Goal: Task Accomplishment & Management: Use online tool/utility

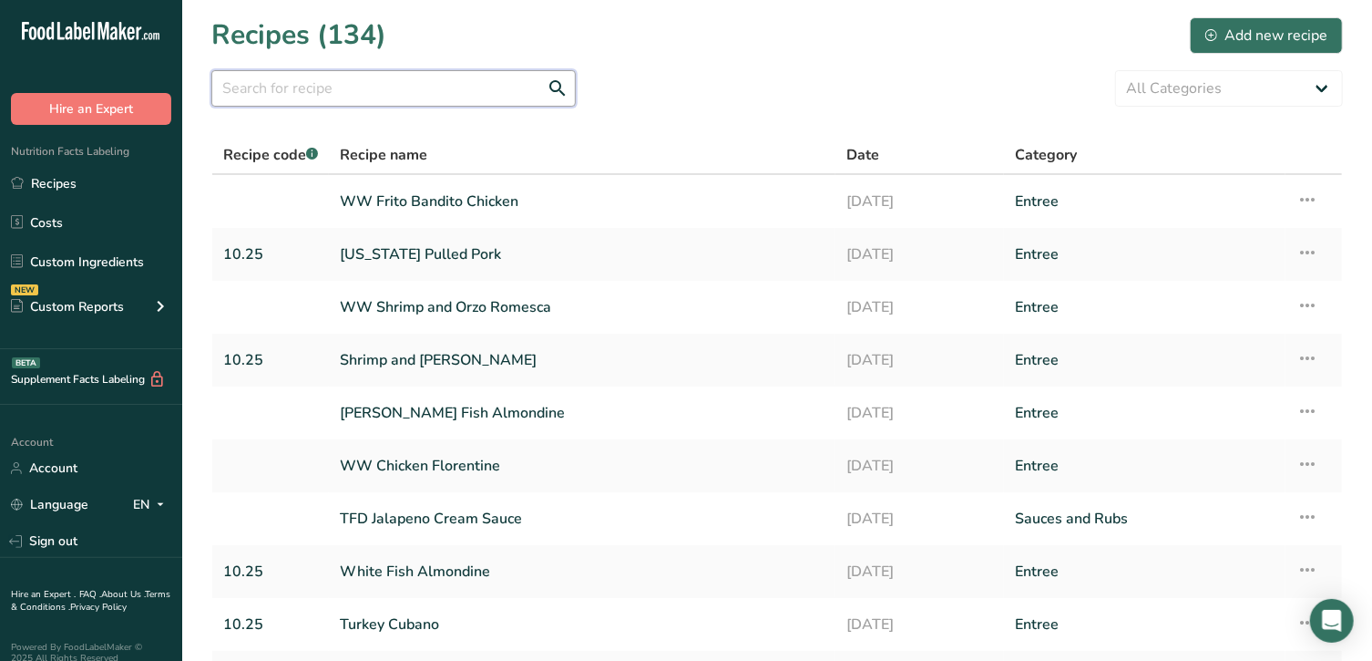
click at [270, 80] on input "text" at bounding box center [393, 88] width 364 height 36
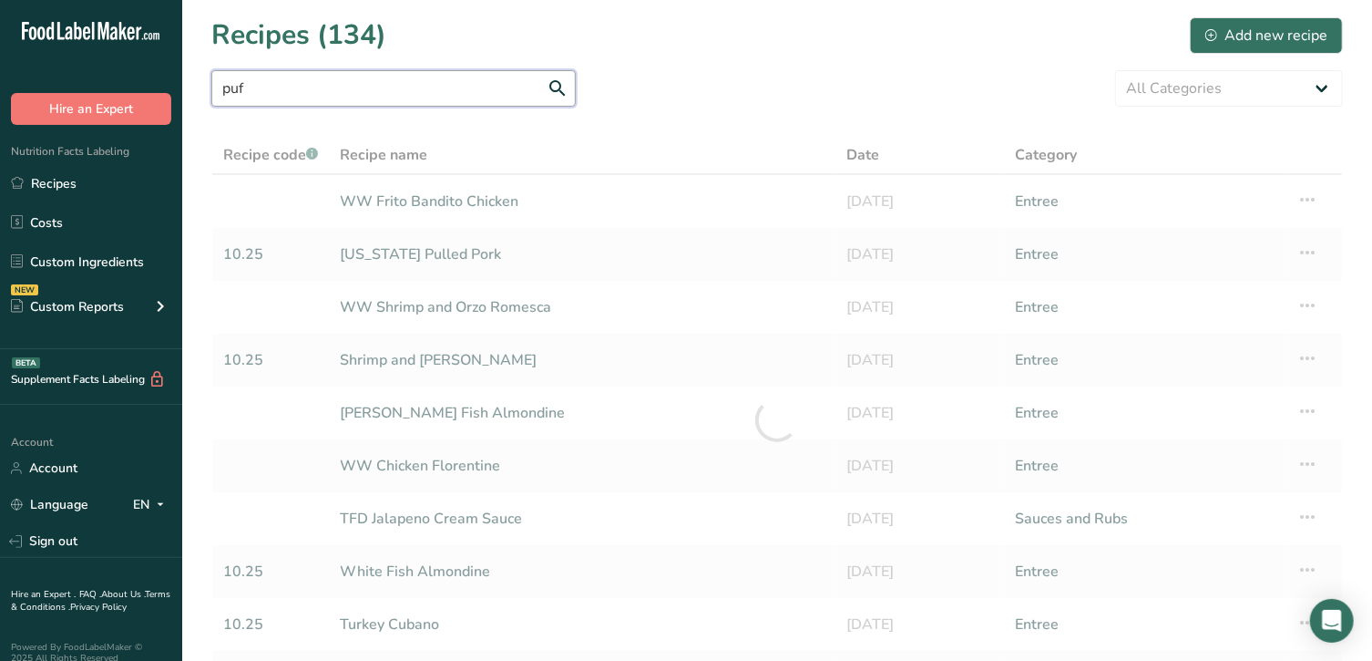
type input "puff"
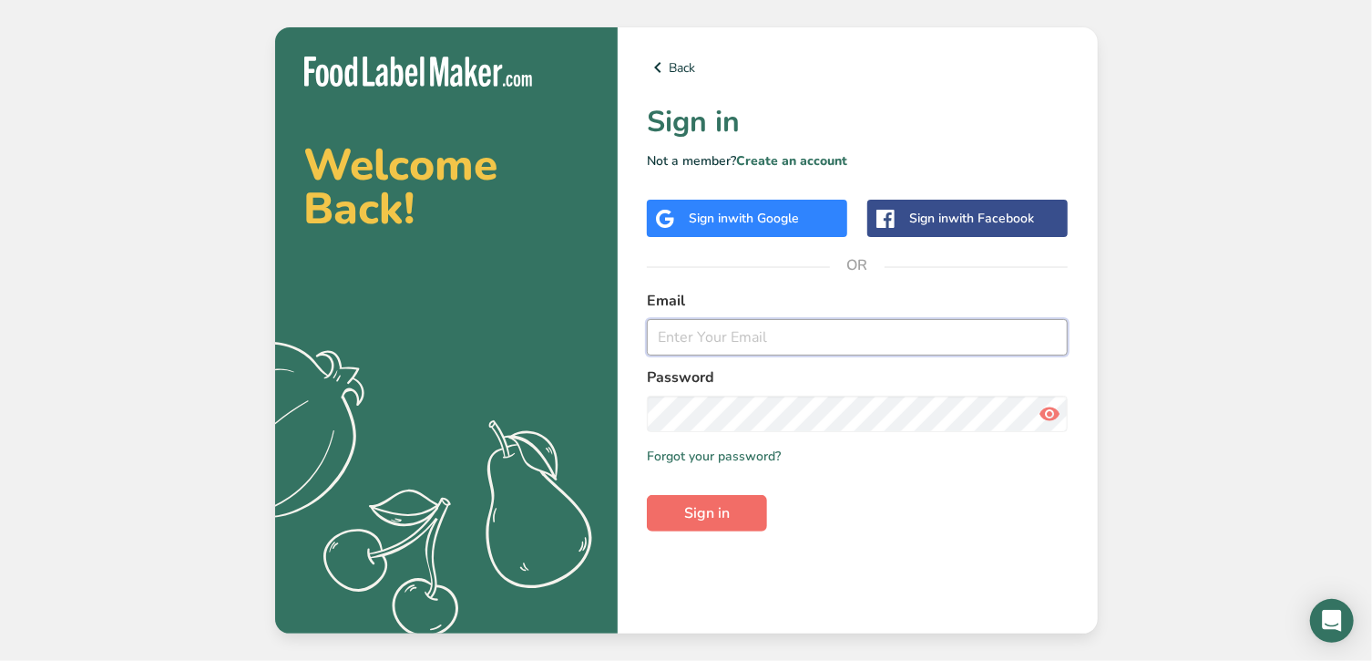
type input "[EMAIL_ADDRESS][DOMAIN_NAME]"
click at [720, 511] on span "Sign in" at bounding box center [707, 513] width 46 height 22
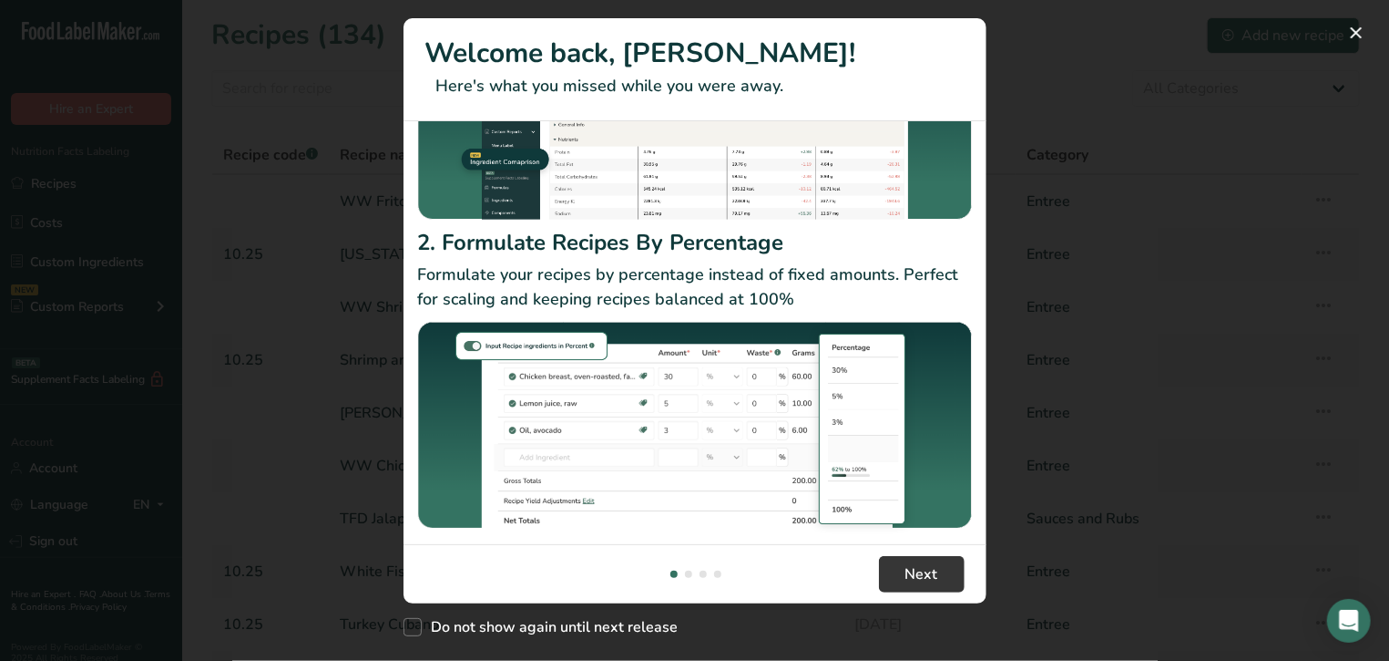
scroll to position [217, 0]
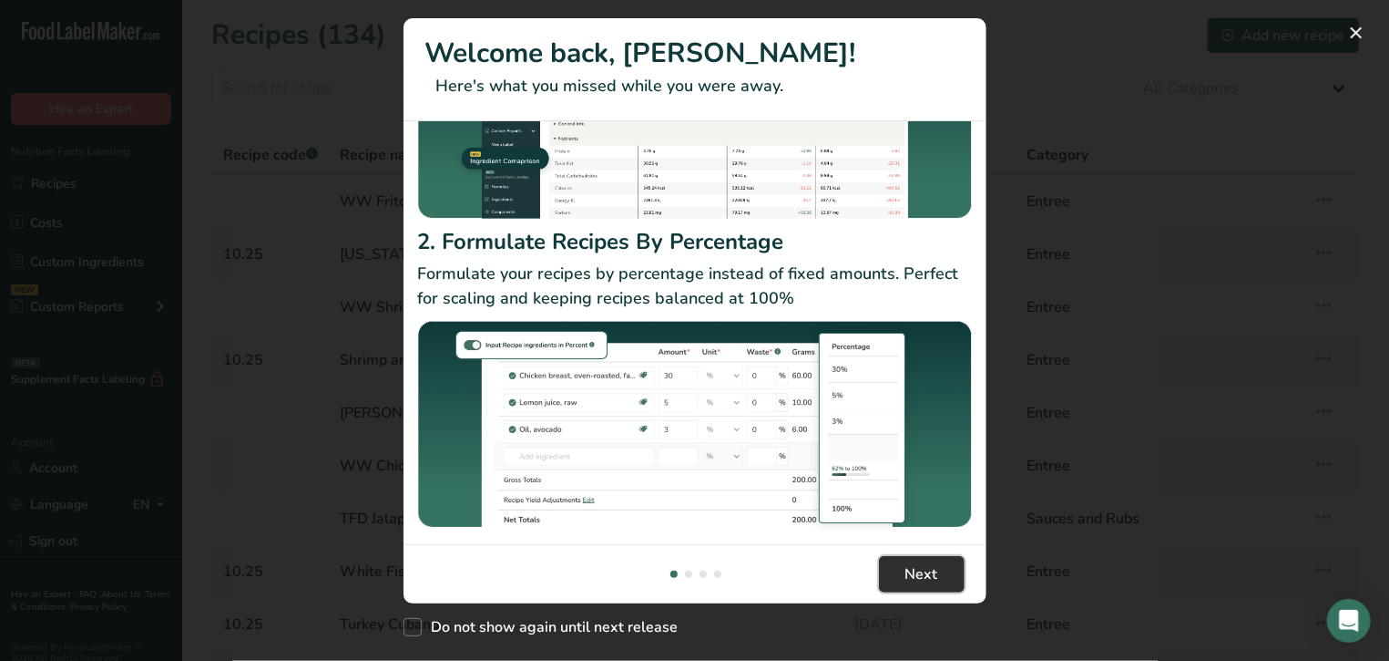
click at [916, 570] on span "Next" at bounding box center [922, 574] width 33 height 22
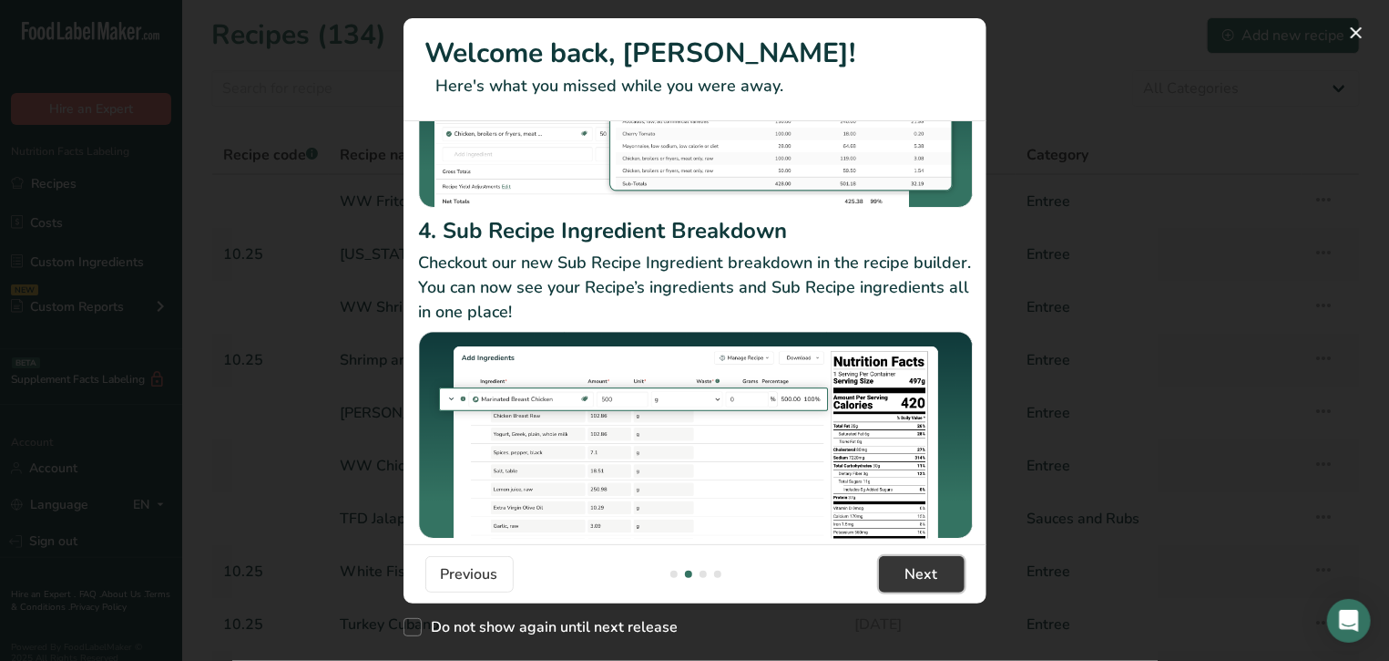
scroll to position [276, 0]
click at [907, 578] on span "Next" at bounding box center [922, 574] width 33 height 22
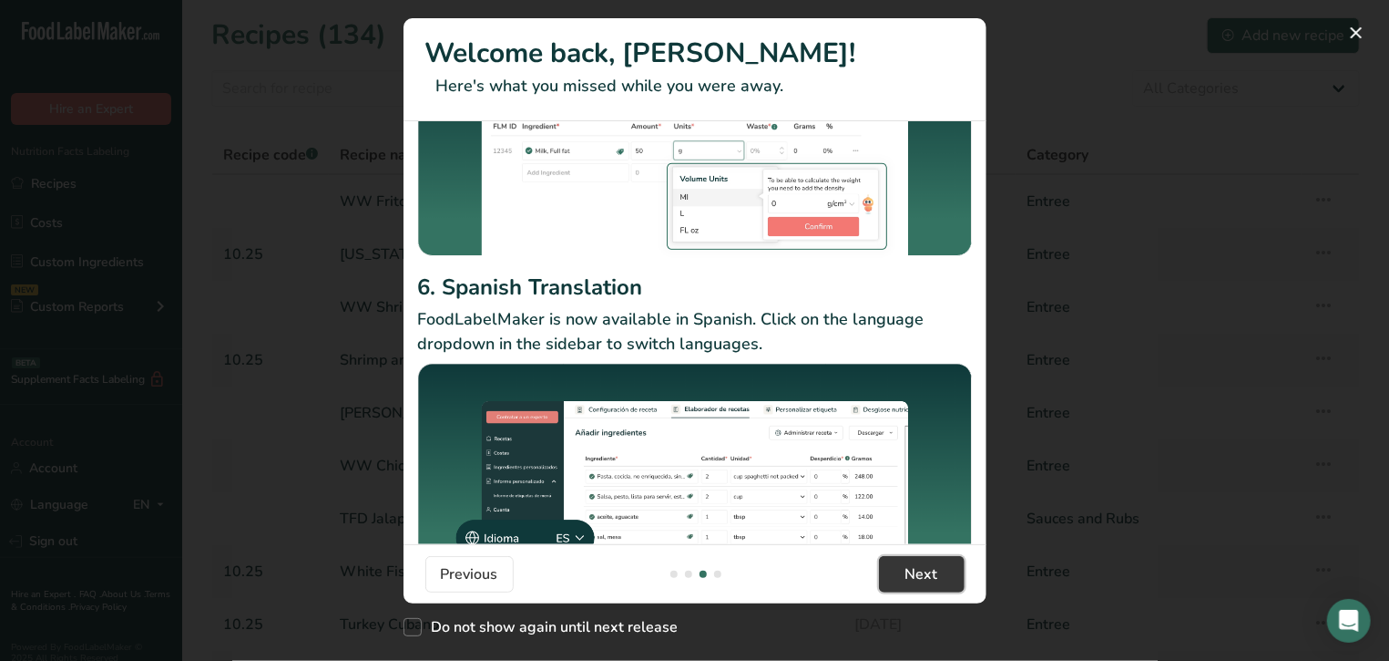
scroll to position [238, 0]
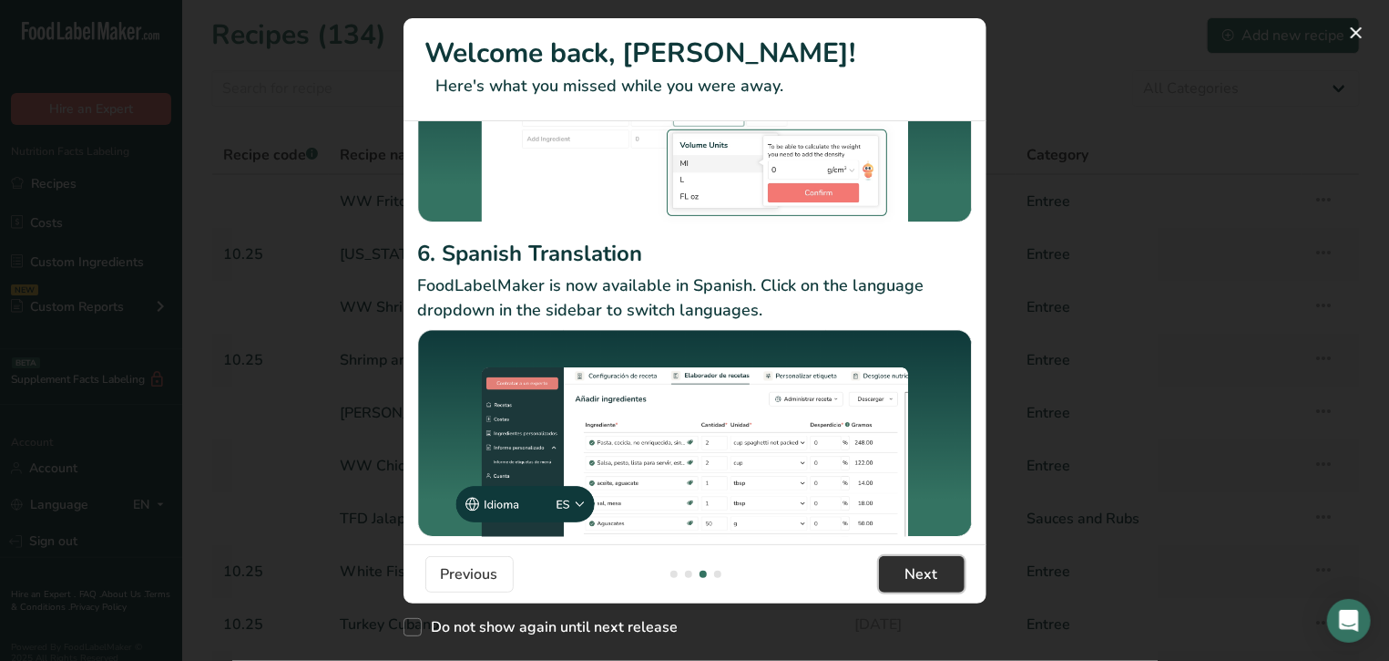
click at [914, 574] on span "Next" at bounding box center [922, 574] width 33 height 22
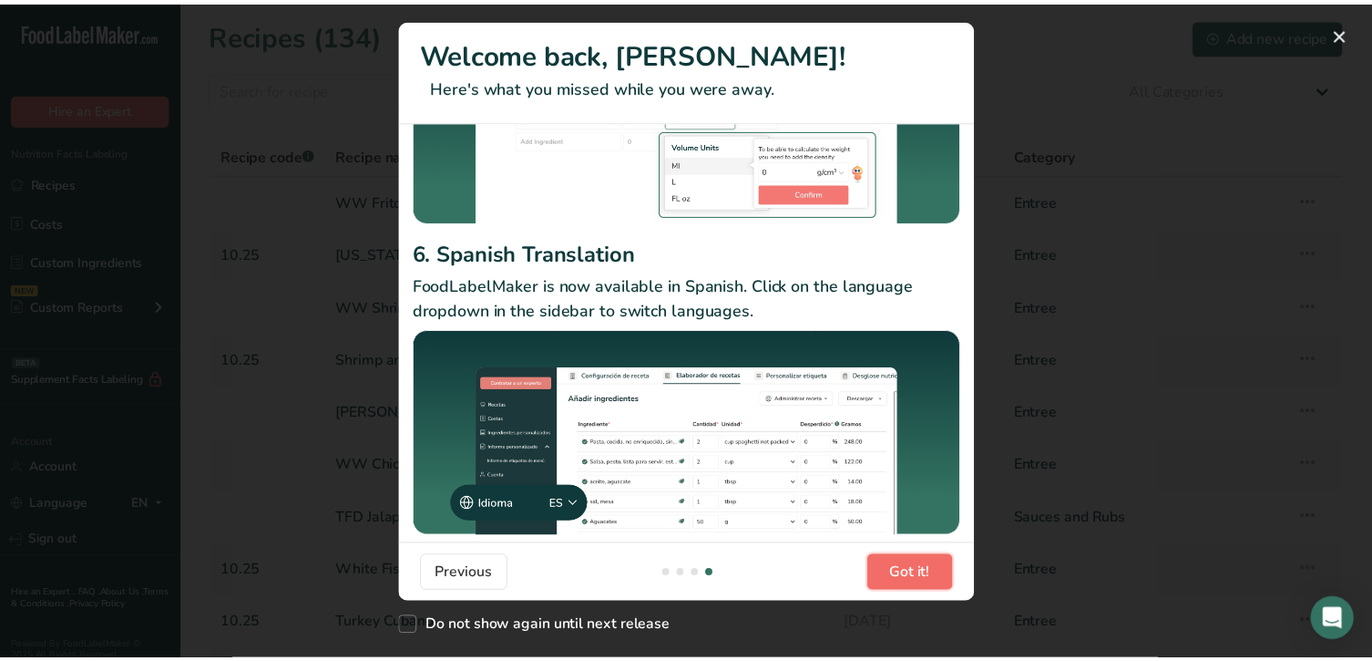
scroll to position [0, 1748]
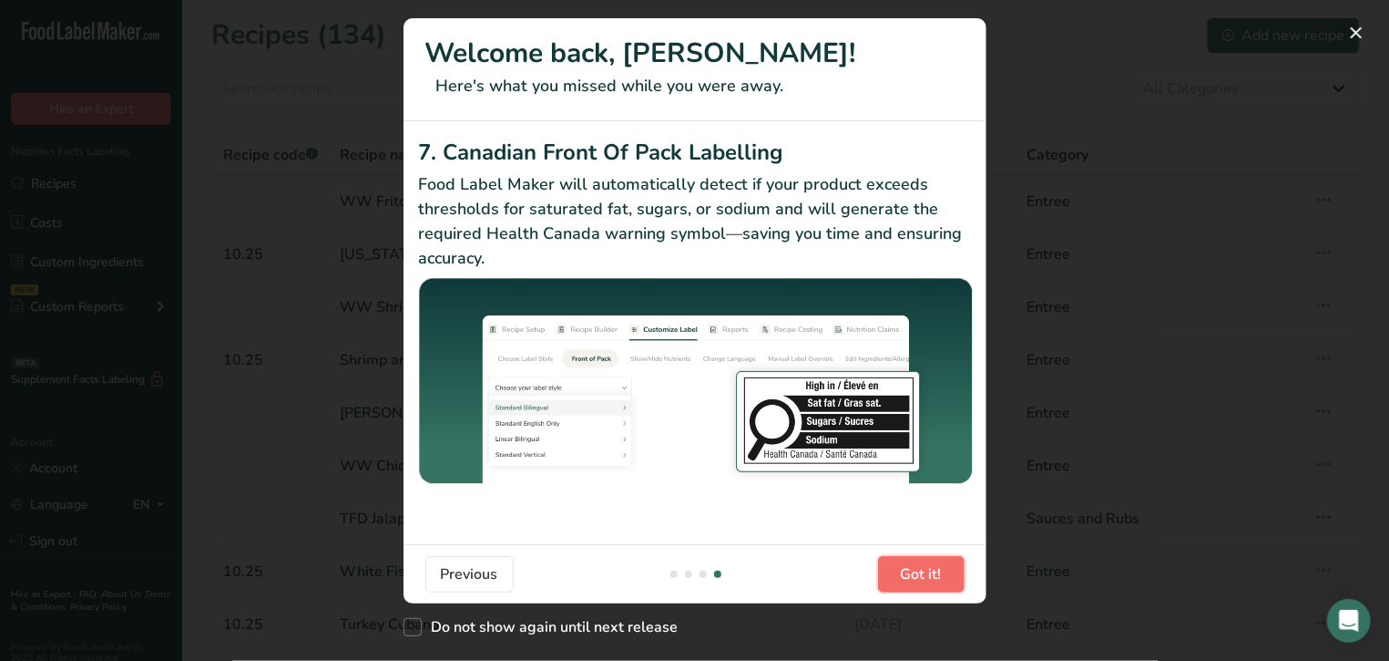
click at [940, 570] on span "Got it!" at bounding box center [921, 574] width 41 height 22
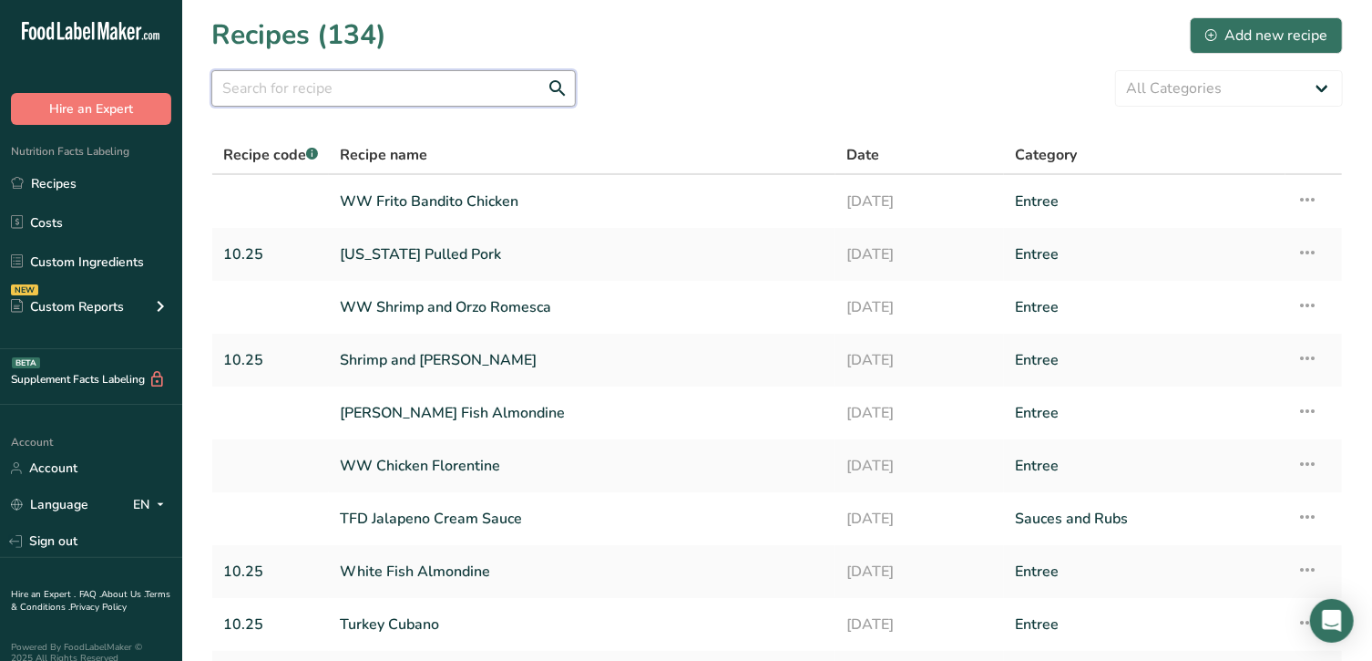
click at [494, 77] on input "text" at bounding box center [393, 88] width 364 height 36
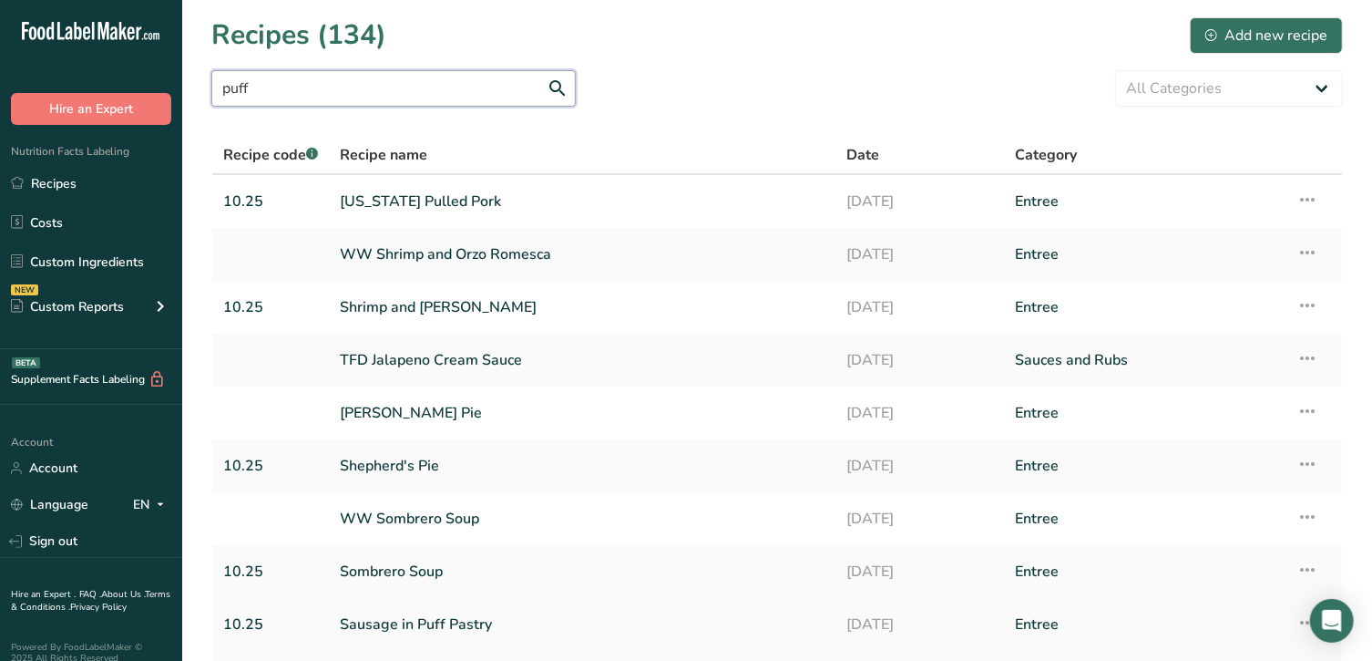
type input "puff"
click at [466, 620] on link "Sausage in Puff Pastry" at bounding box center [582, 624] width 485 height 38
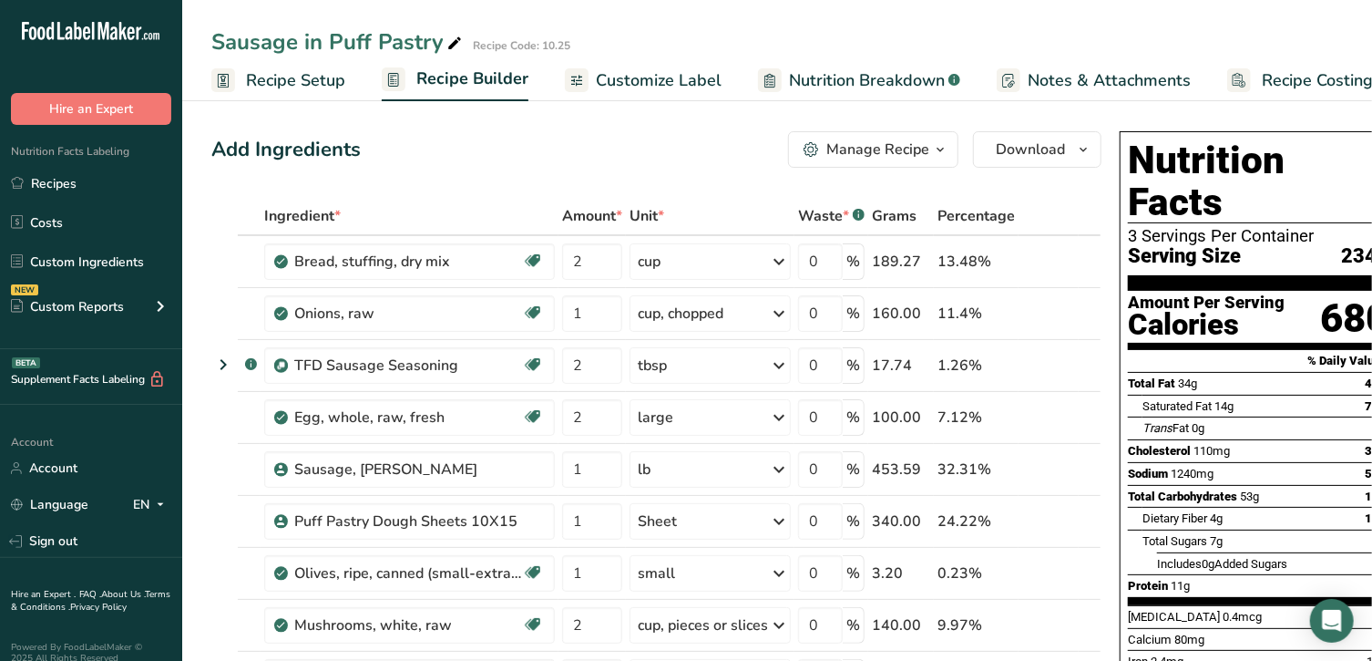
click at [320, 77] on span "Recipe Setup" at bounding box center [295, 80] width 99 height 25
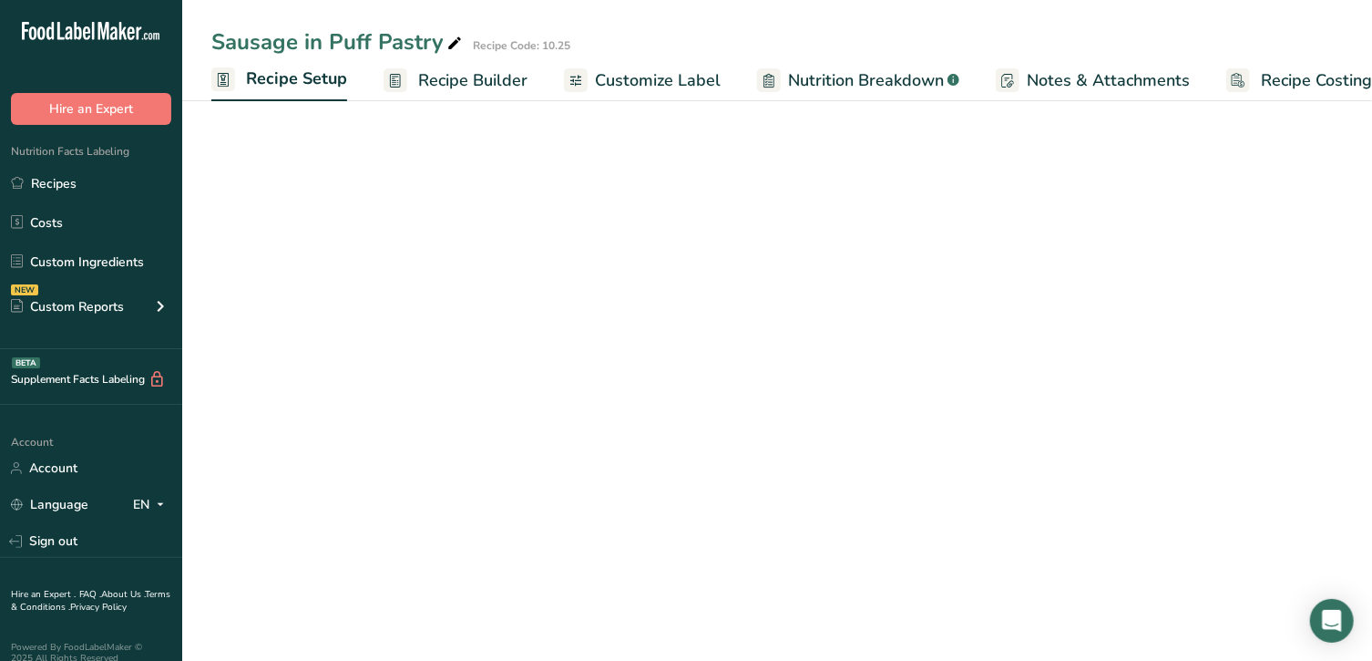
scroll to position [0, 6]
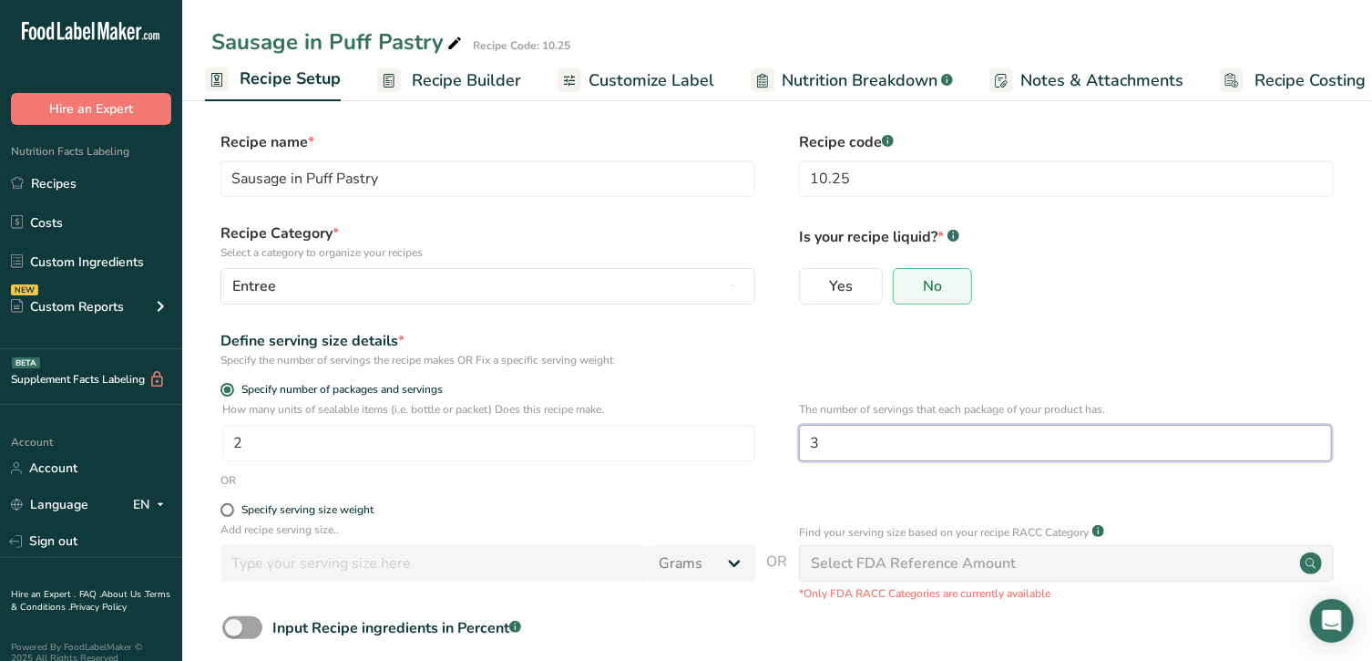
drag, startPoint x: 850, startPoint y: 445, endPoint x: 780, endPoint y: 436, distance: 70.6
click at [780, 436] on div "How many units of sealable items (i.e. bottle or packet) Does this recipe make.…" at bounding box center [777, 436] width 1132 height 71
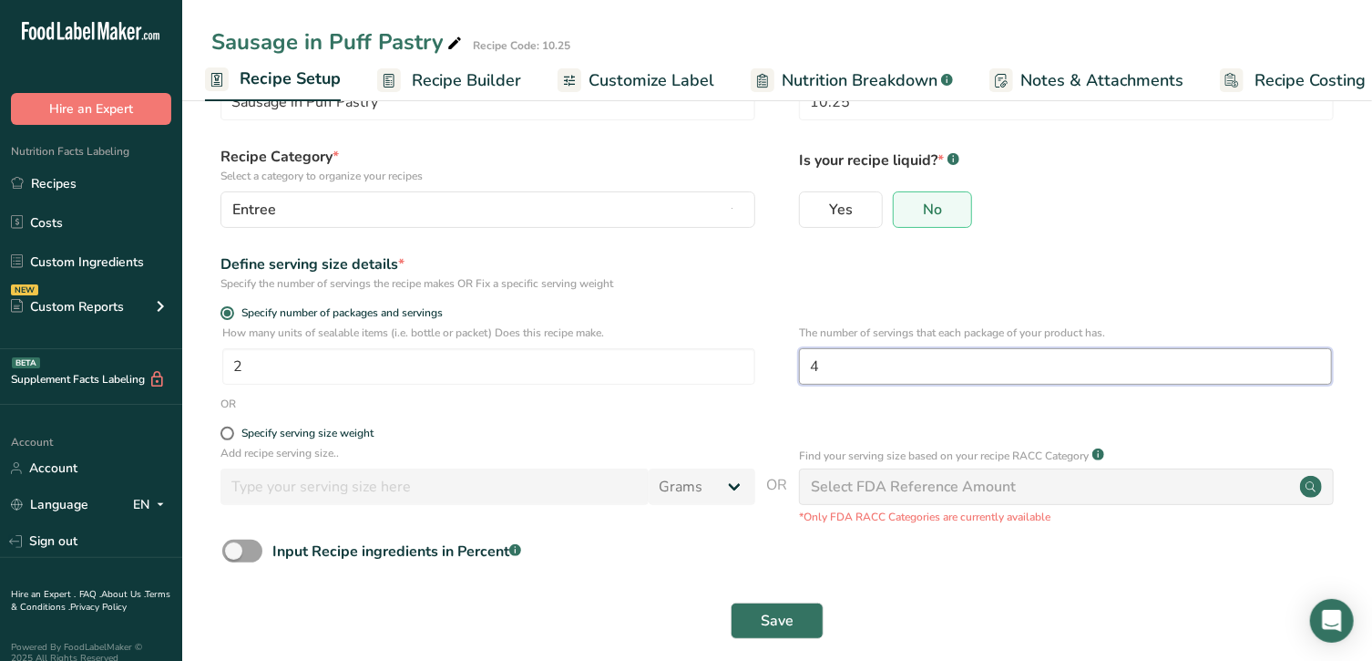
scroll to position [95, 0]
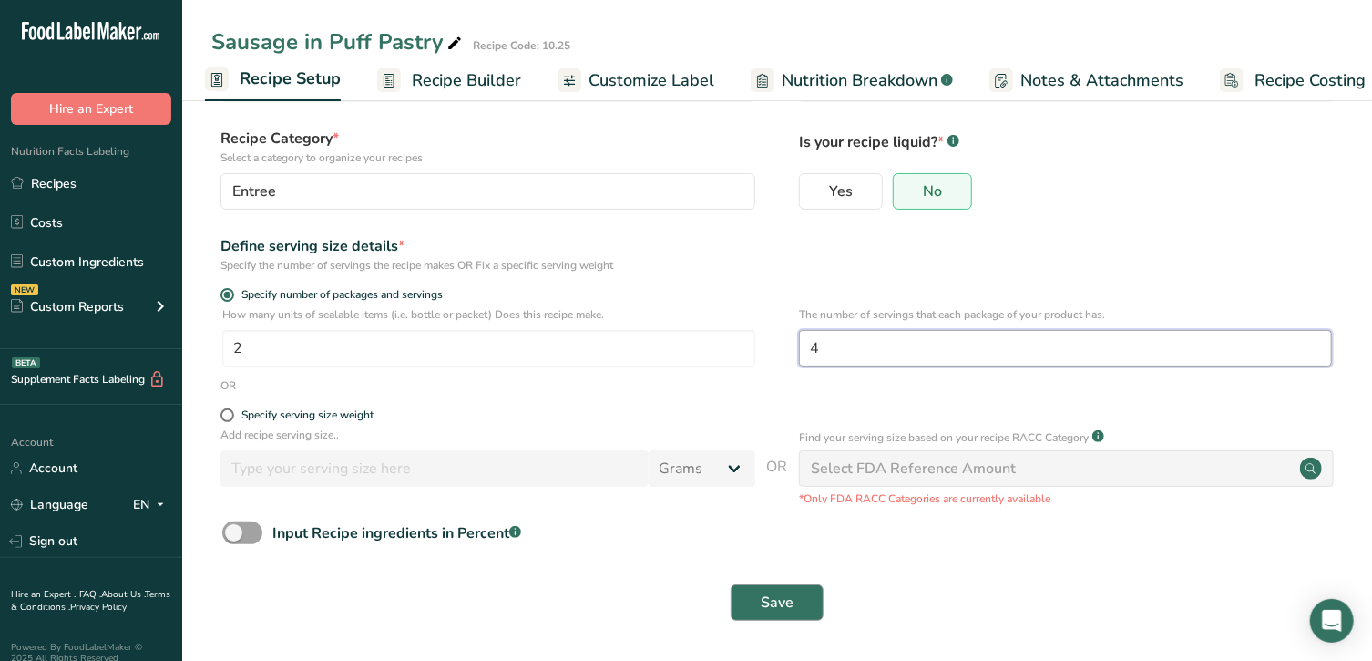
type input "4"
click at [799, 591] on button "Save" at bounding box center [777, 602] width 93 height 36
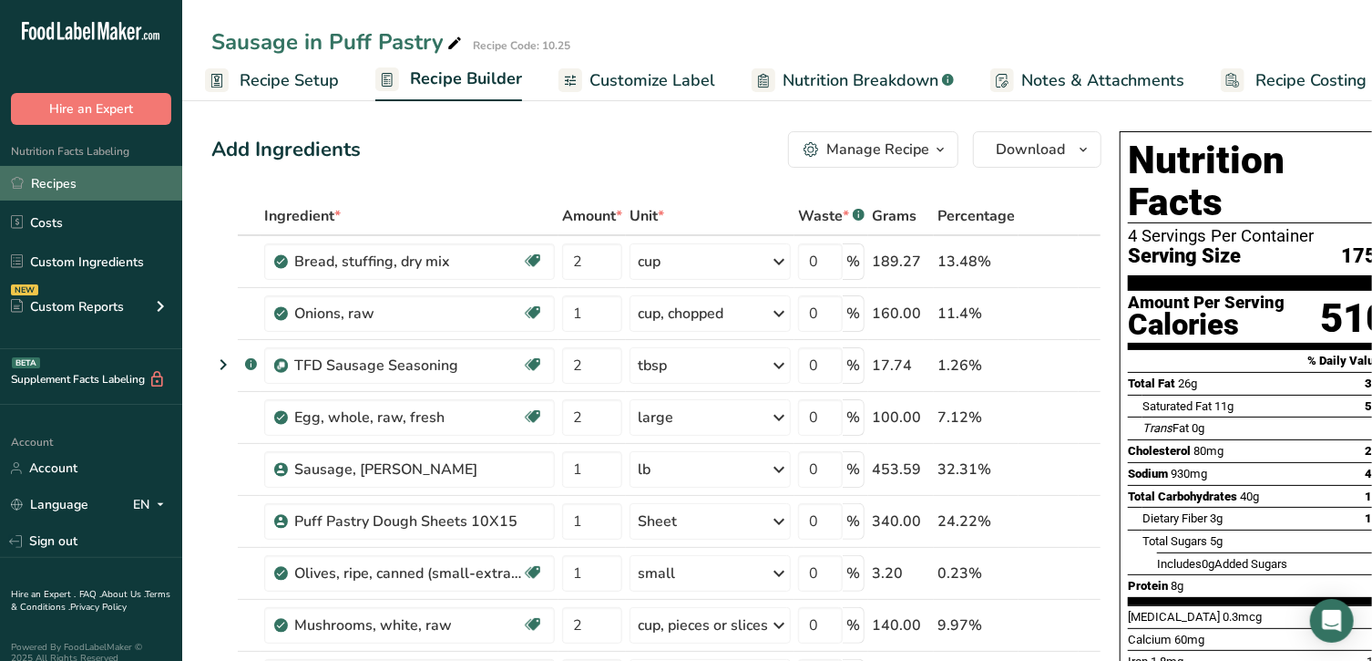
click at [102, 182] on link "Recipes" at bounding box center [91, 183] width 182 height 35
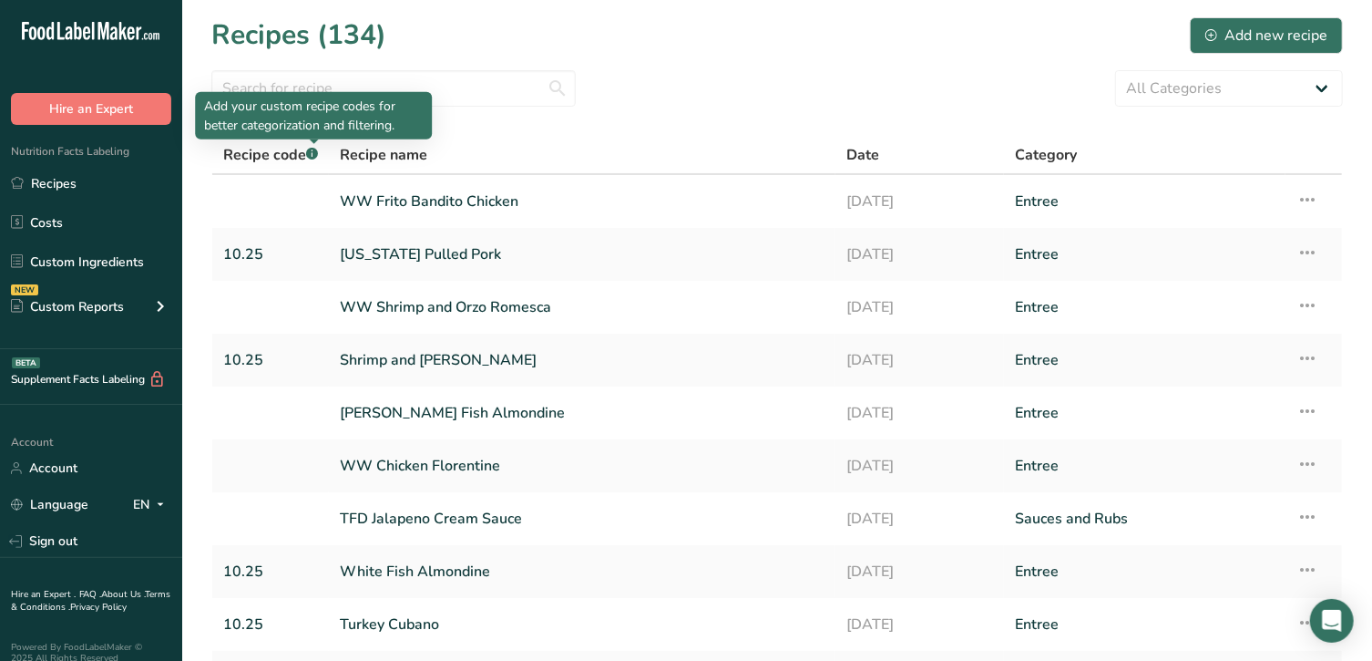
click at [325, 93] on div "Add your custom recipe codes for better categorization and filtering." at bounding box center [313, 115] width 237 height 47
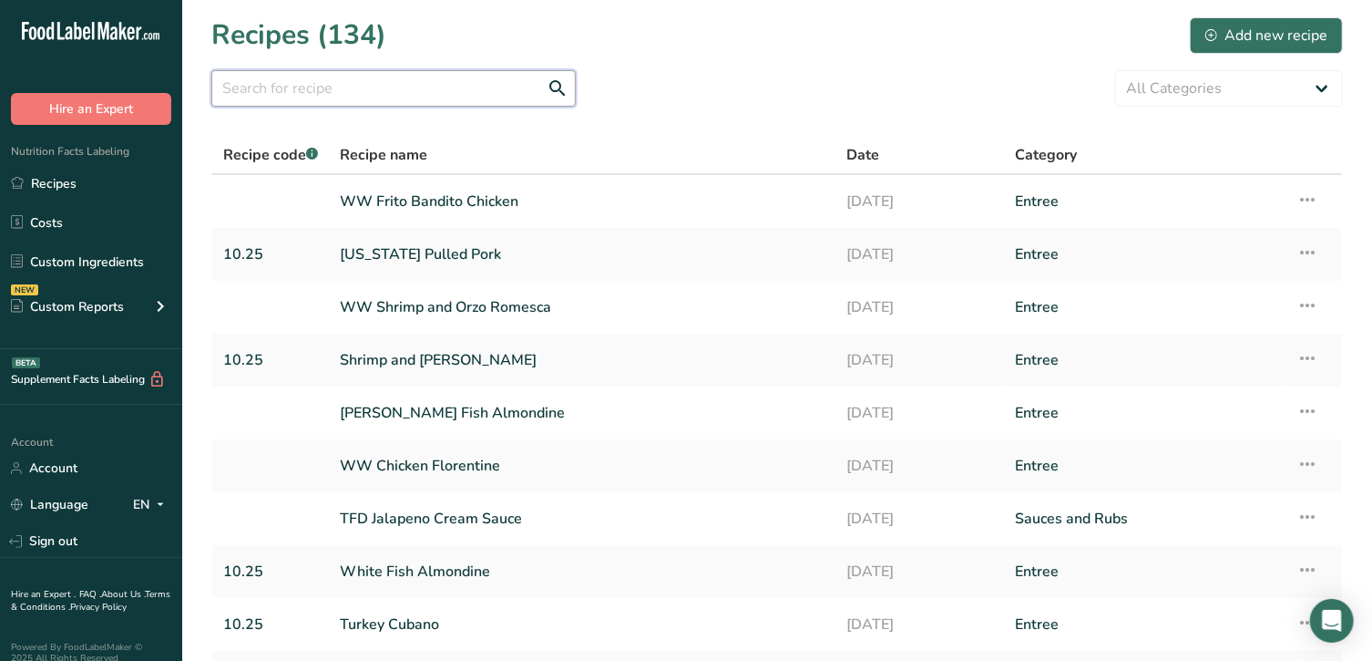
click at [393, 87] on input "text" at bounding box center [393, 88] width 364 height 36
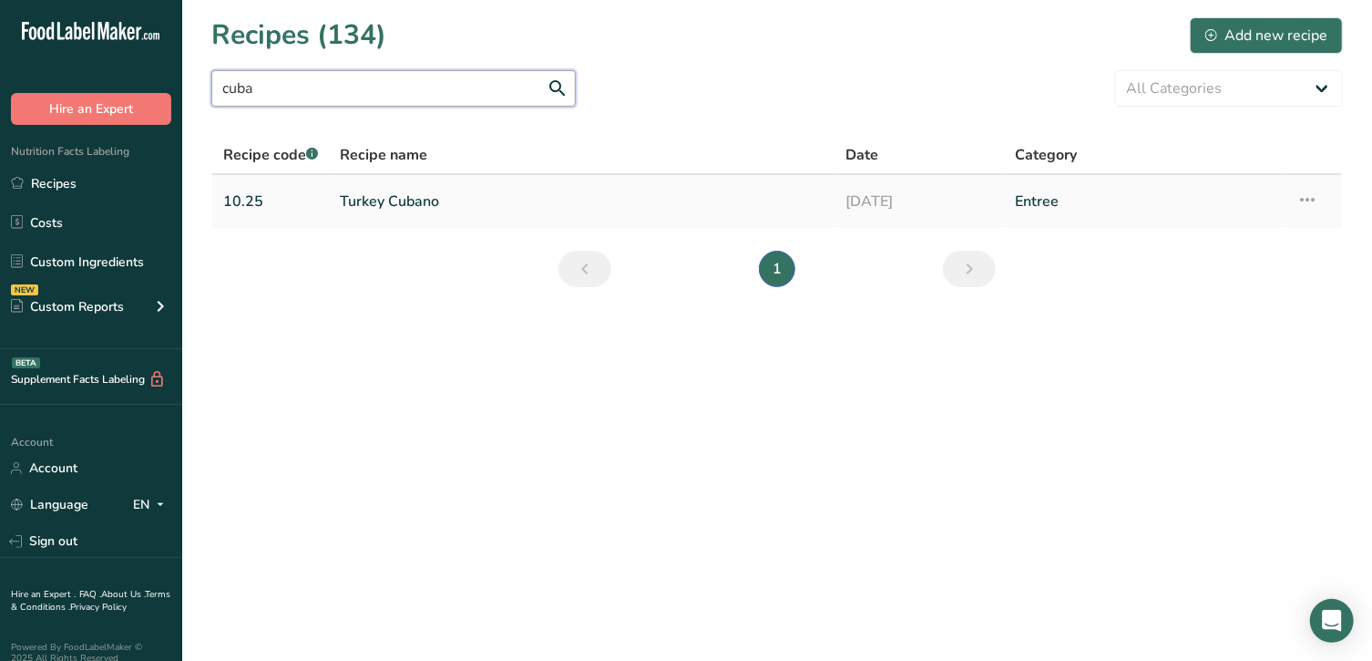
type input "cuba"
click at [399, 189] on link "Turkey Cubano" at bounding box center [582, 201] width 485 height 38
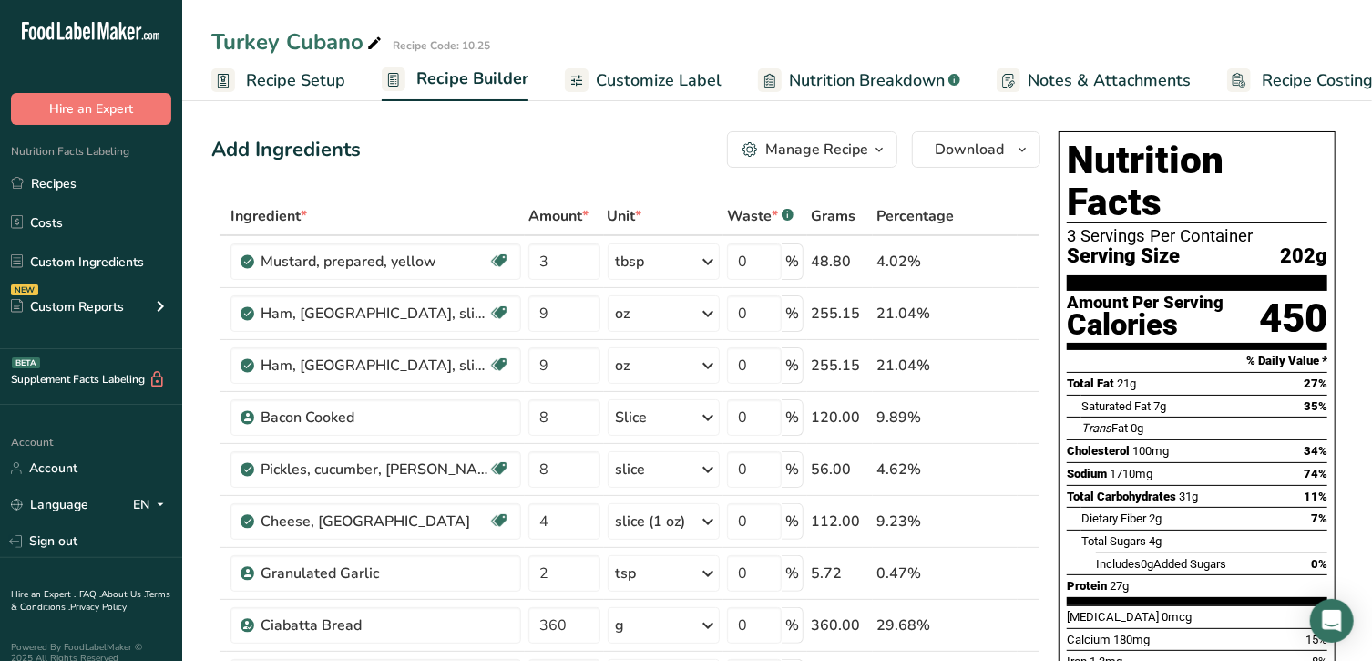
click at [287, 98] on link "Recipe Setup" at bounding box center [278, 80] width 134 height 41
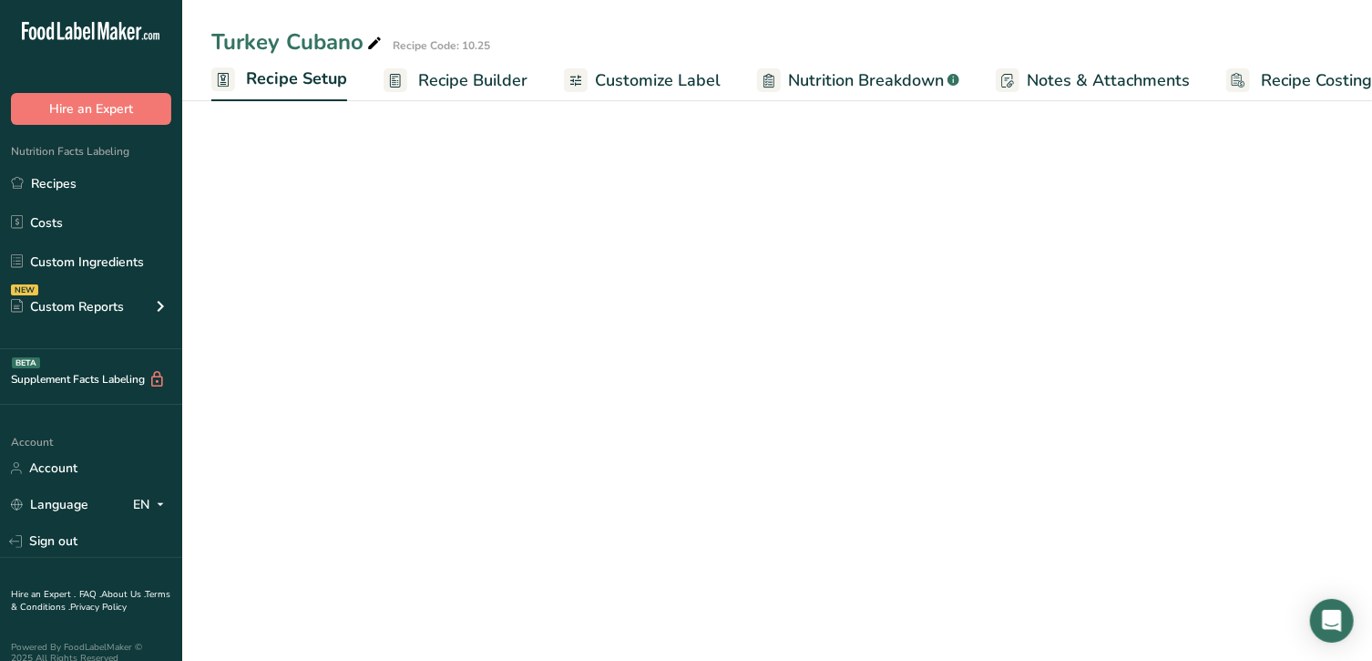
scroll to position [0, 6]
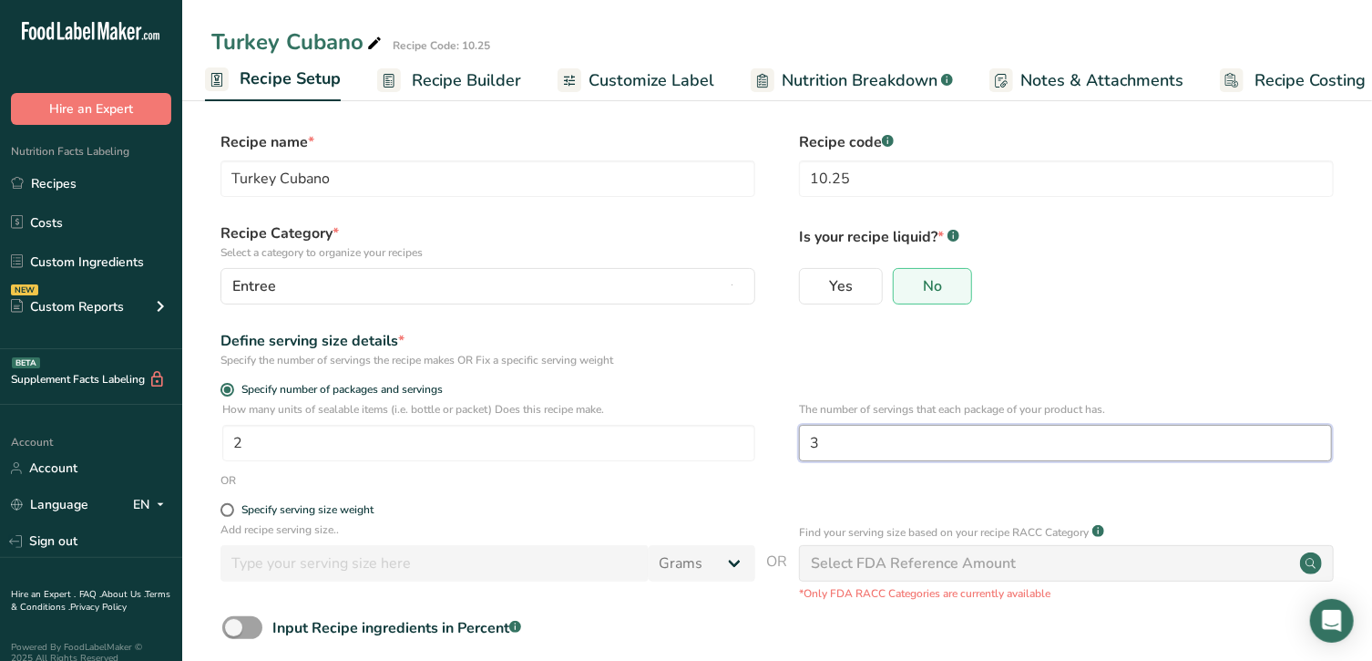
drag, startPoint x: 830, startPoint y: 448, endPoint x: 784, endPoint y: 444, distance: 46.7
click at [784, 444] on div "How many units of sealable items (i.e. bottle or packet) Does this recipe make.…" at bounding box center [777, 436] width 1132 height 71
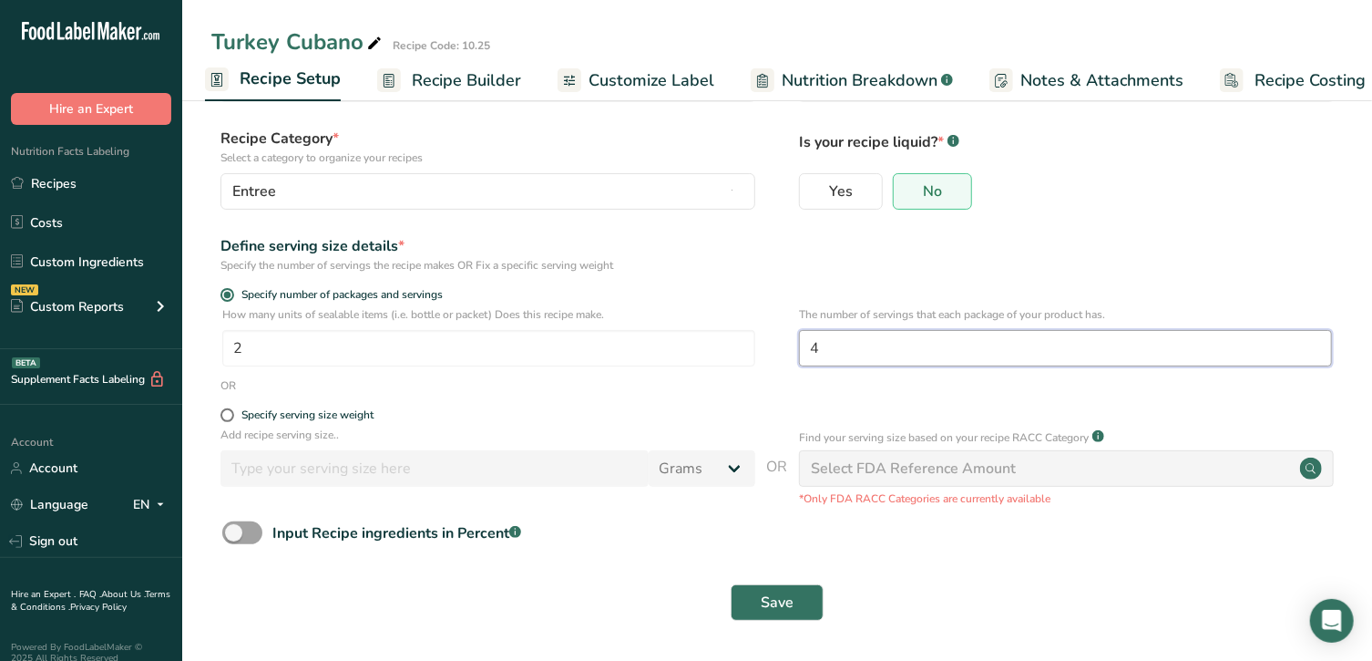
scroll to position [95, 0]
type input "4"
click at [790, 600] on span "Save" at bounding box center [777, 602] width 33 height 22
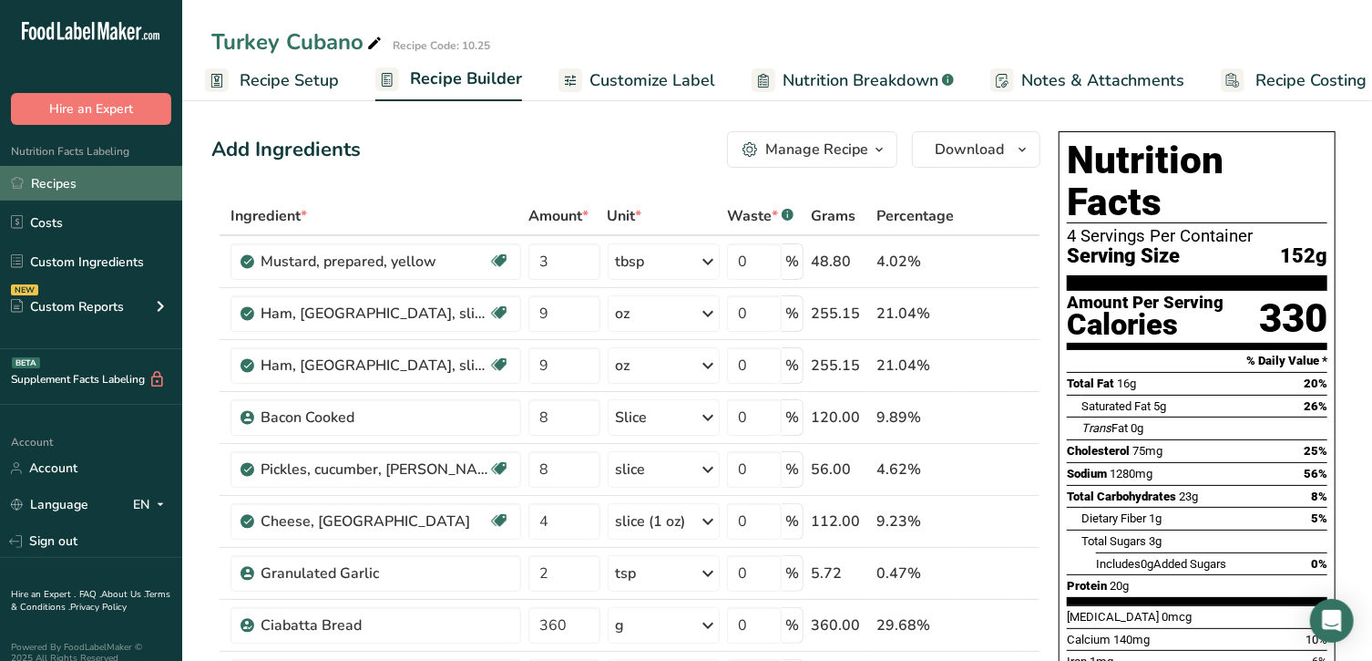
click at [109, 173] on link "Recipes" at bounding box center [91, 183] width 182 height 35
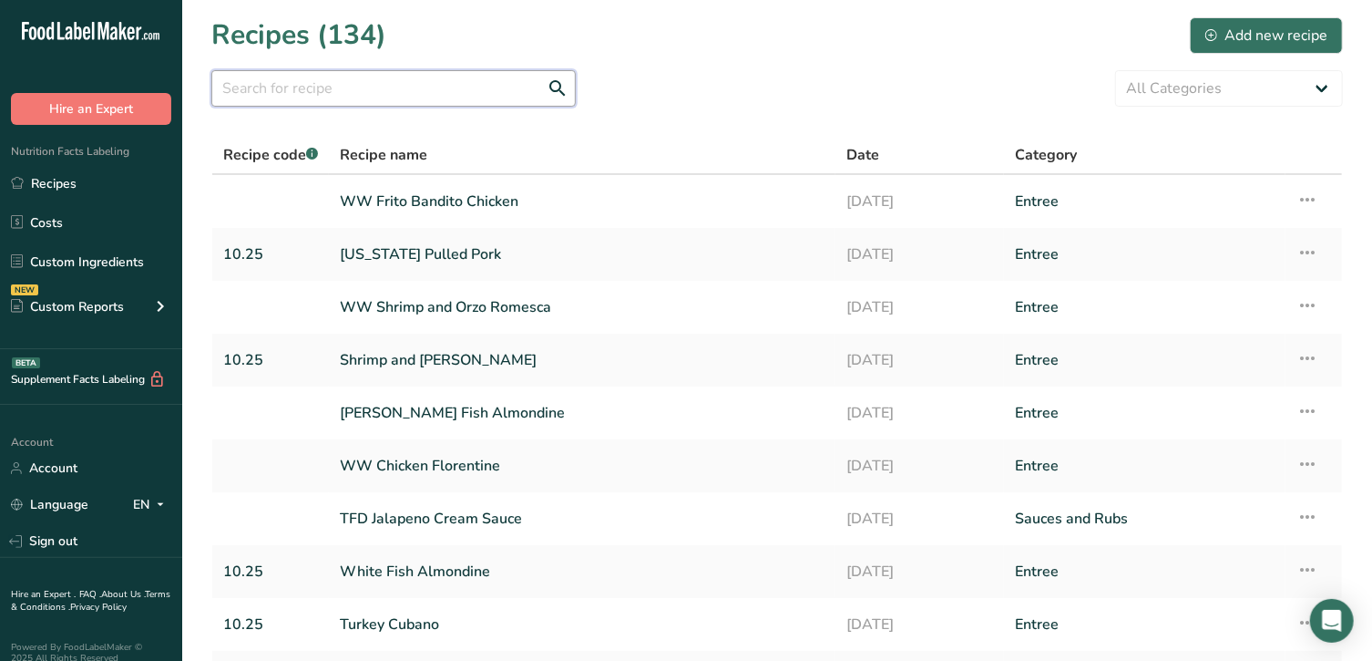
click at [330, 96] on input "text" at bounding box center [393, 88] width 364 height 36
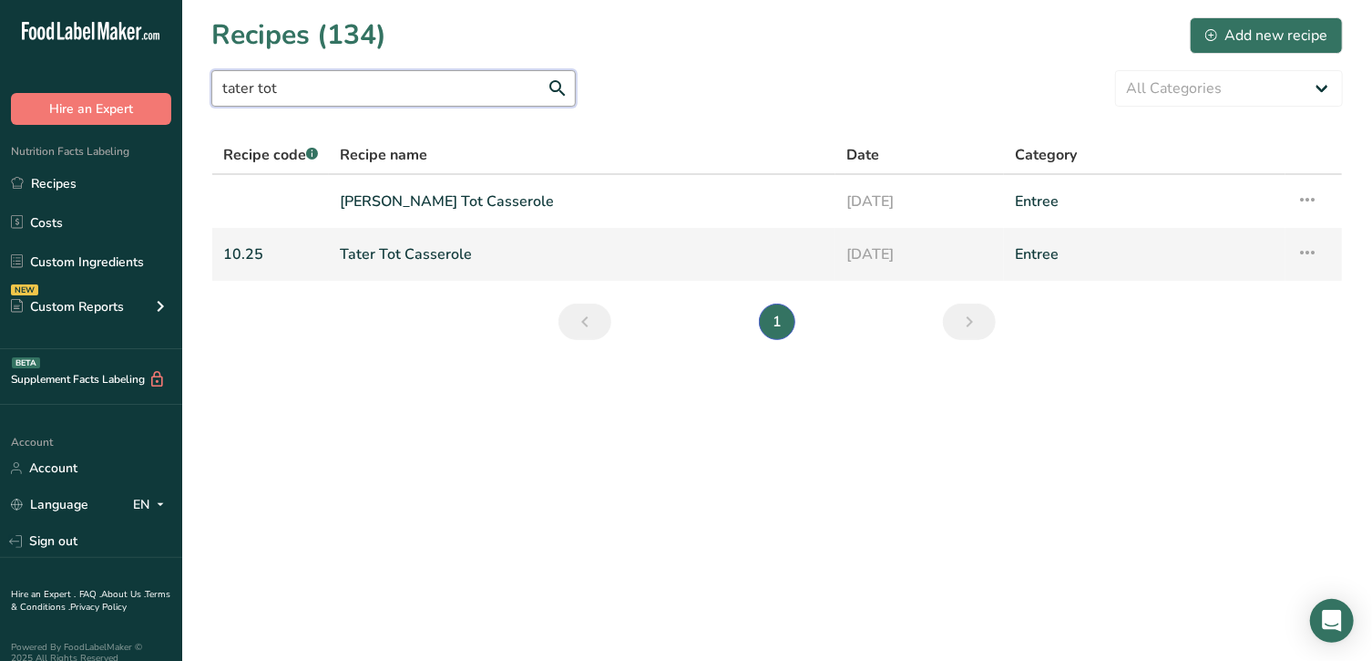
type input "tater tot"
click at [404, 247] on link "Tater Tot Casserole" at bounding box center [582, 254] width 485 height 38
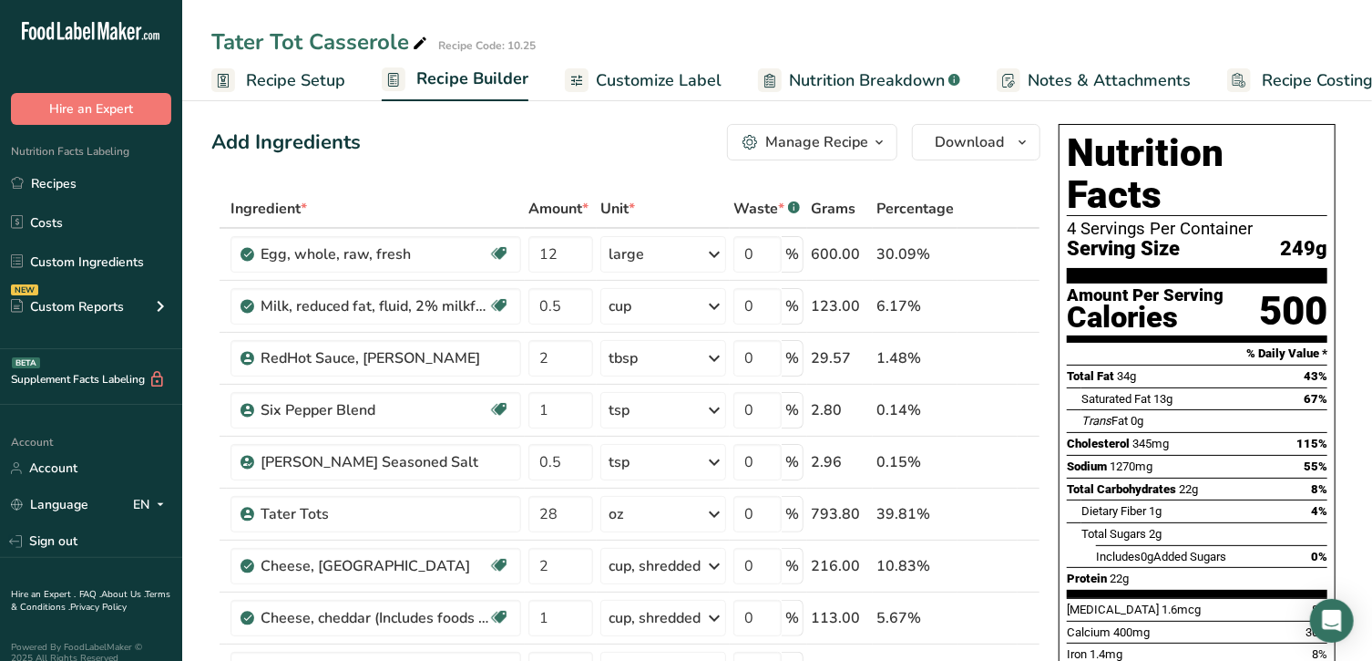
scroll to position [9, 0]
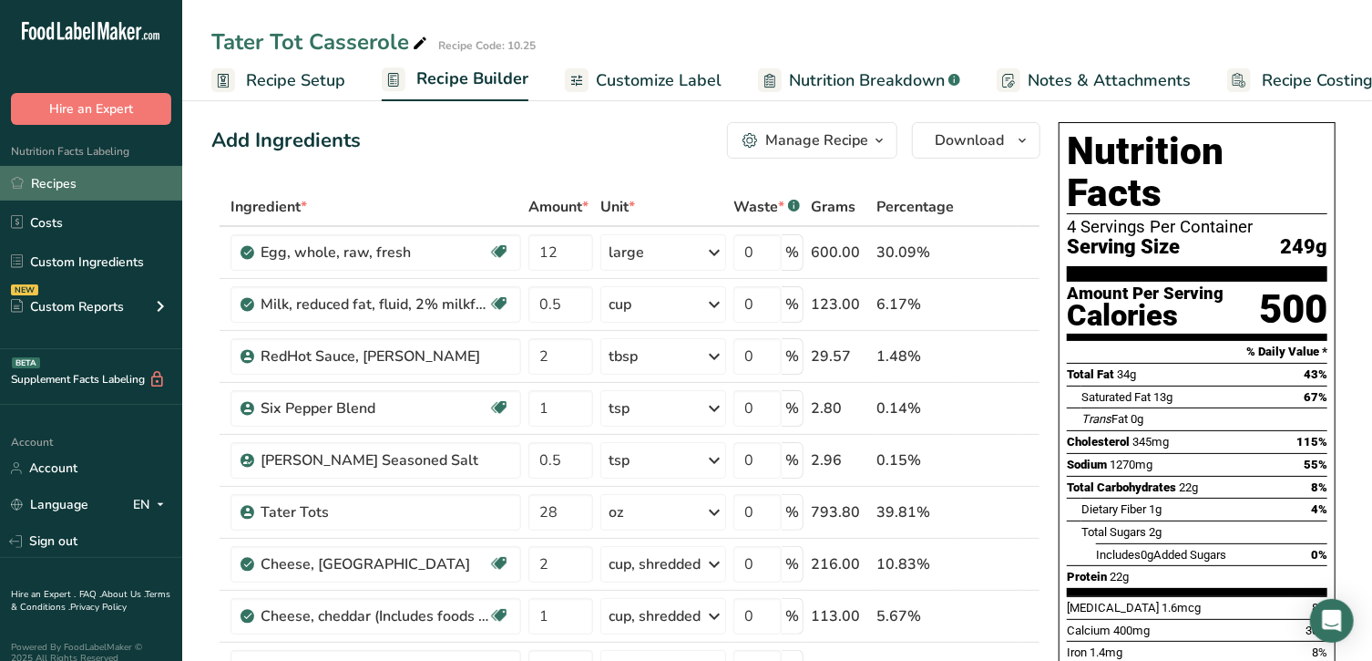
click at [69, 179] on link "Recipes" at bounding box center [91, 183] width 182 height 35
